Goal: Share content

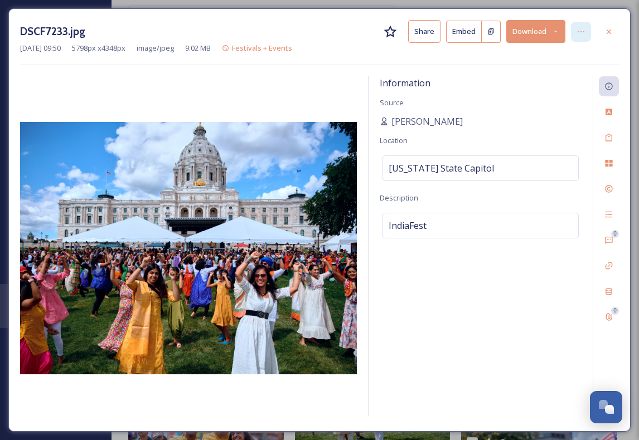
scroll to position [1899, 0]
click at [604, 31] on icon at bounding box center [608, 31] width 9 height 9
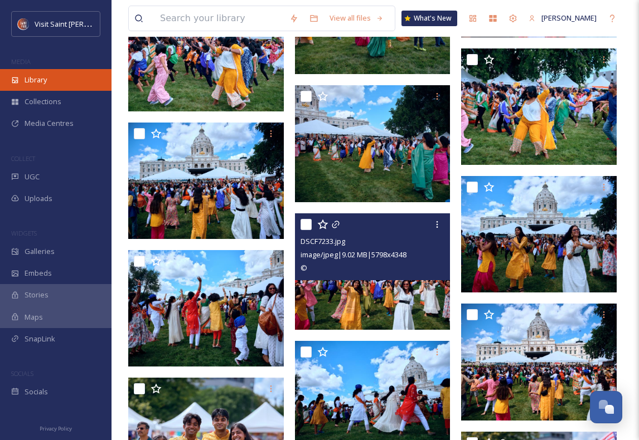
click at [42, 84] on span "Library" at bounding box center [36, 80] width 22 height 11
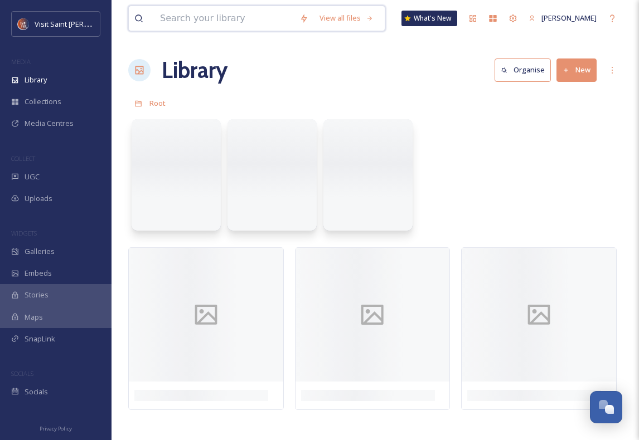
click at [196, 11] on input at bounding box center [223, 18] width 139 height 25
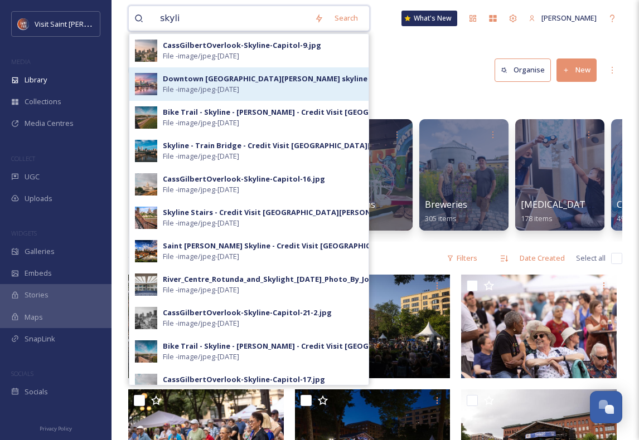
type input "skyli"
click at [201, 79] on div "Downtown [GEOGRAPHIC_DATA][PERSON_NAME] skyline with [US_STATE] River Refection…" at bounding box center [364, 79] width 402 height 11
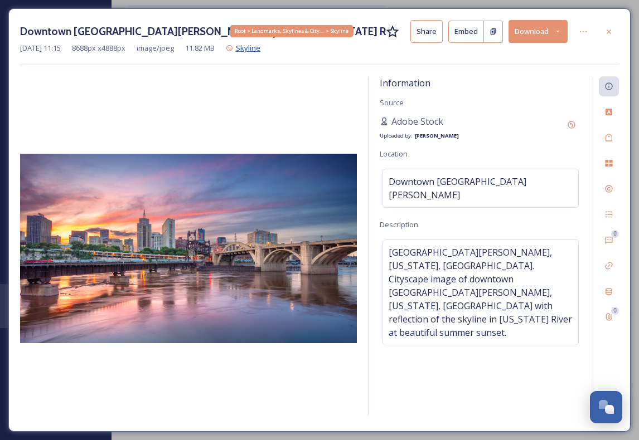
click at [260, 46] on span "Skyline" at bounding box center [248, 48] width 25 height 10
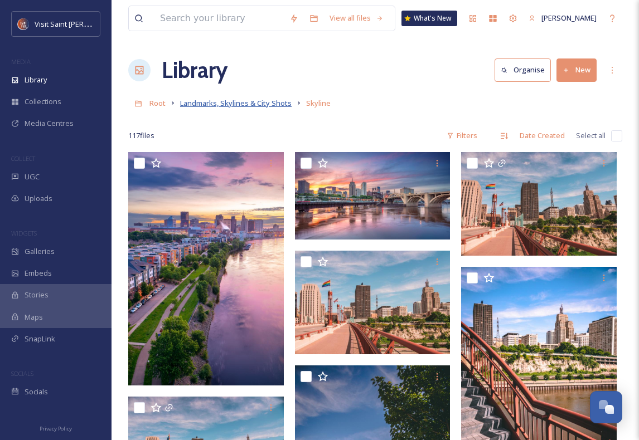
click at [273, 104] on span "Landmarks, Skylines & City Shots" at bounding box center [235, 103] width 111 height 10
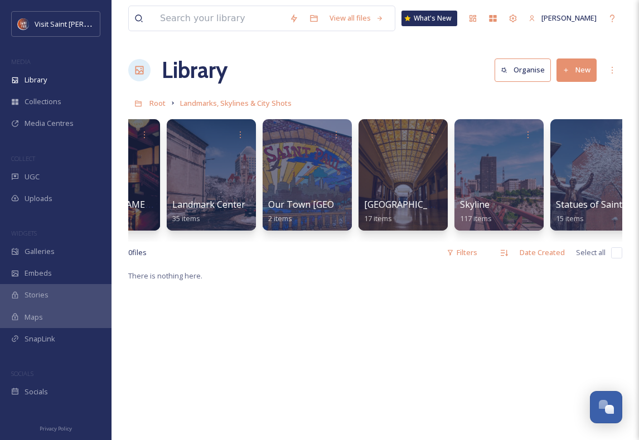
scroll to position [0, 1303]
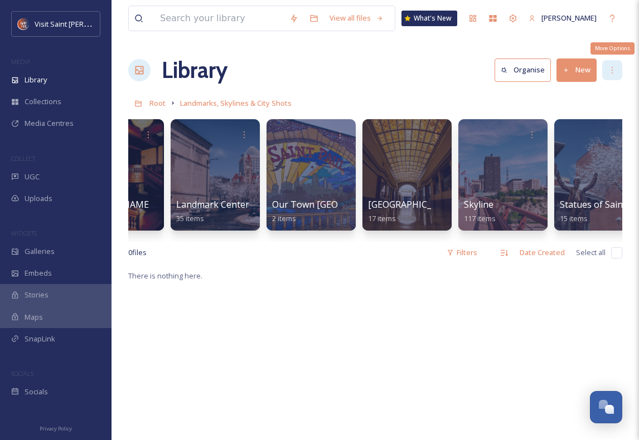
click at [609, 71] on icon at bounding box center [612, 70] width 9 height 9
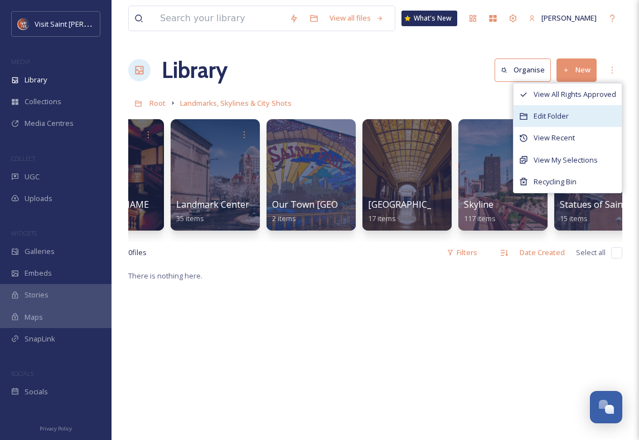
click at [561, 117] on span "Edit Folder" at bounding box center [550, 116] width 35 height 11
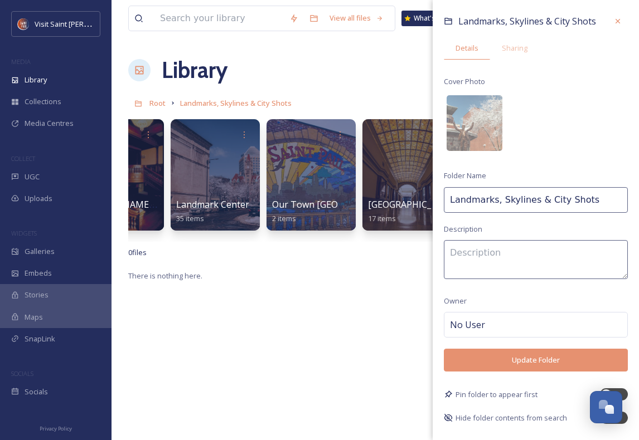
click at [506, 62] on div "Landmarks, Skylines & City Shots Details Sharing Cover Photo Folder Name Landma…" at bounding box center [536, 217] width 206 height 435
click at [509, 54] on div "Sharing" at bounding box center [514, 48] width 49 height 23
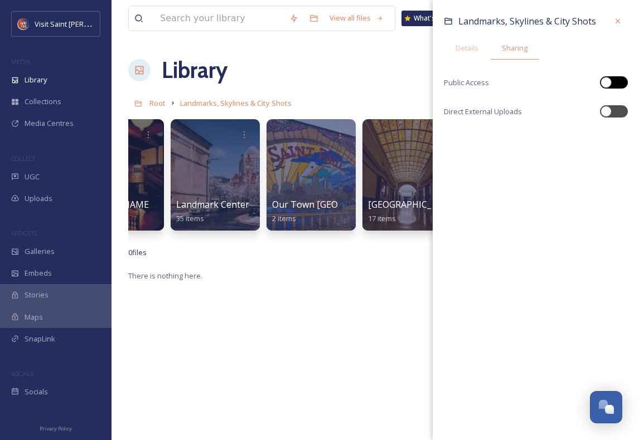
click at [613, 81] on div at bounding box center [614, 82] width 28 height 12
checkbox input "true"
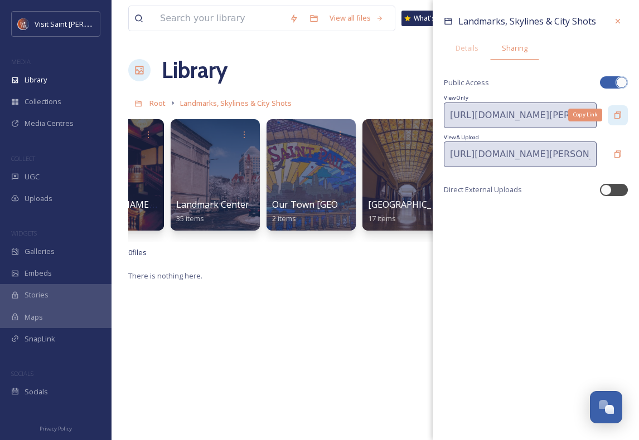
click at [615, 115] on icon at bounding box center [617, 115] width 9 height 9
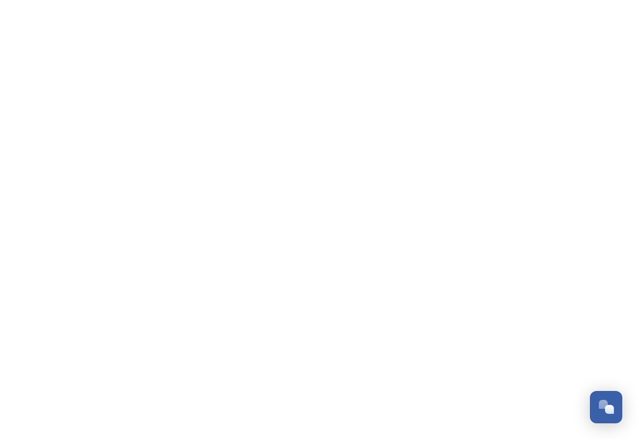
scroll to position [1899, 0]
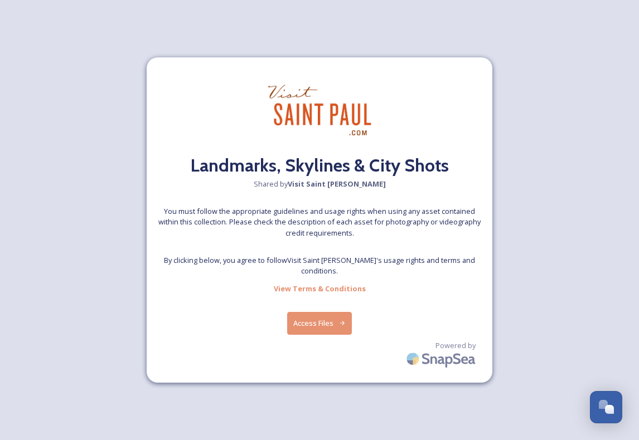
click at [327, 319] on button "Access Files" at bounding box center [319, 323] width 65 height 23
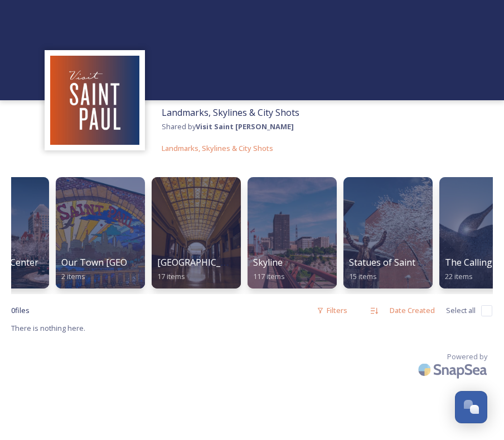
scroll to position [0, 0]
